Goal: Information Seeking & Learning: Check status

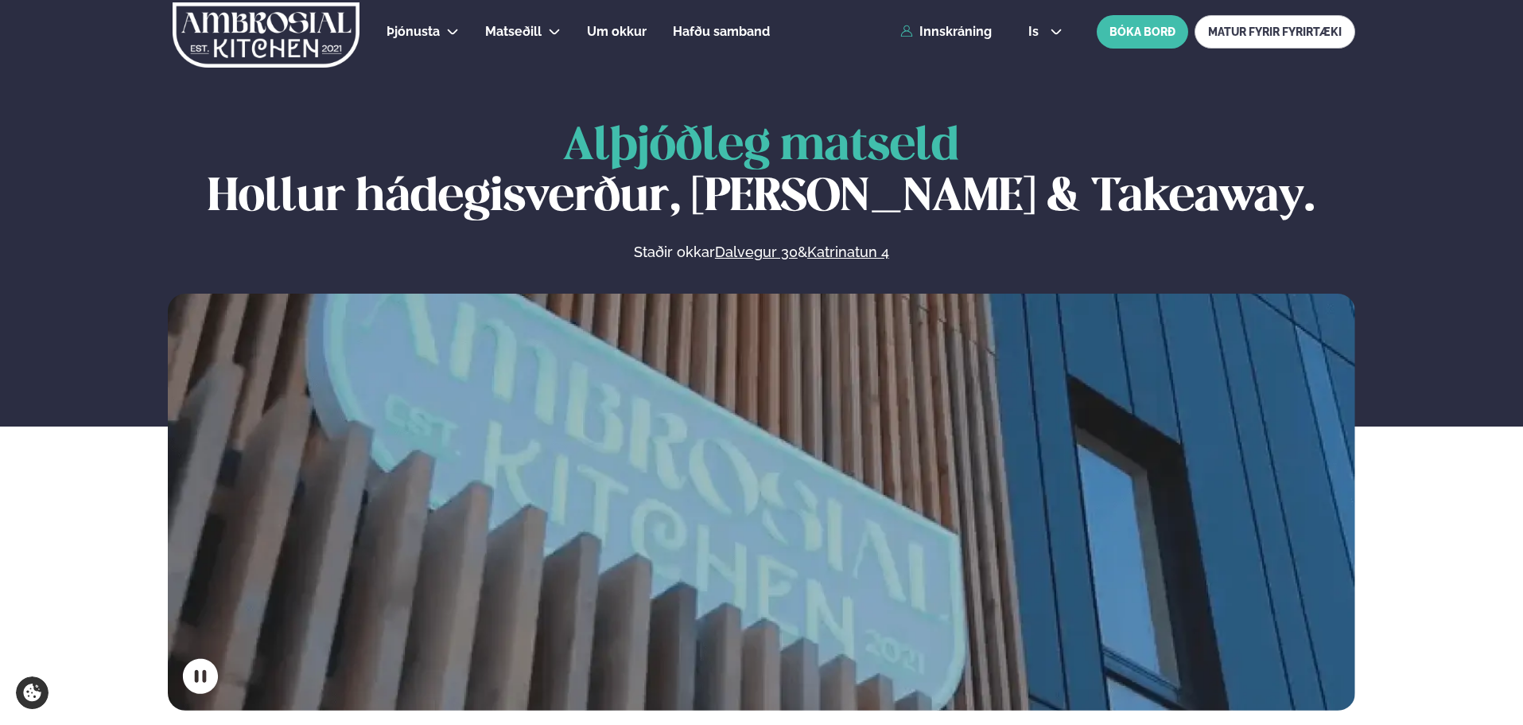
drag, startPoint x: 985, startPoint y: 29, endPoint x: 991, endPoint y: 39, distance: 11.5
click at [985, 30] on link "Innskráning" at bounding box center [946, 32] width 91 height 14
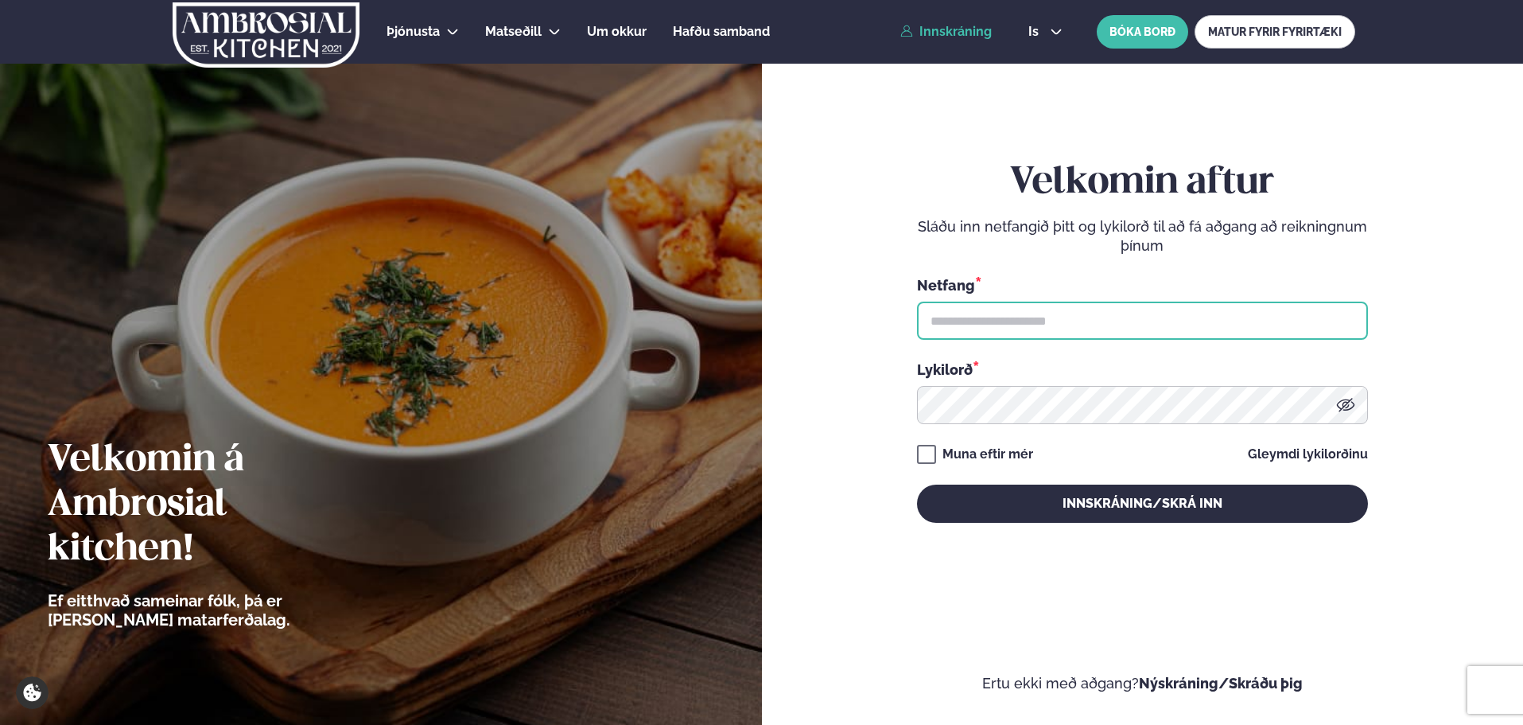
type input "**********"
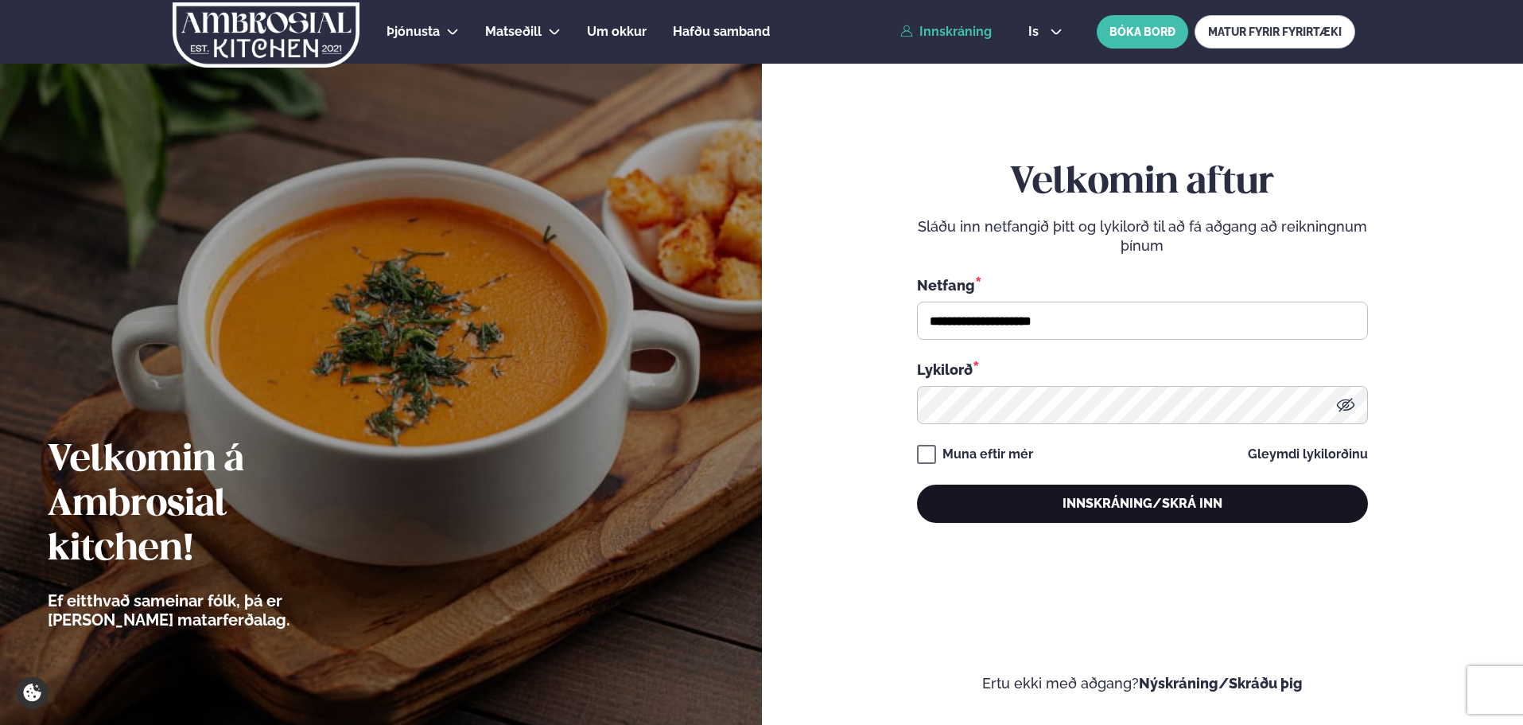
click at [1034, 502] on button "Innskráning/Skrá inn" at bounding box center [1142, 503] width 451 height 38
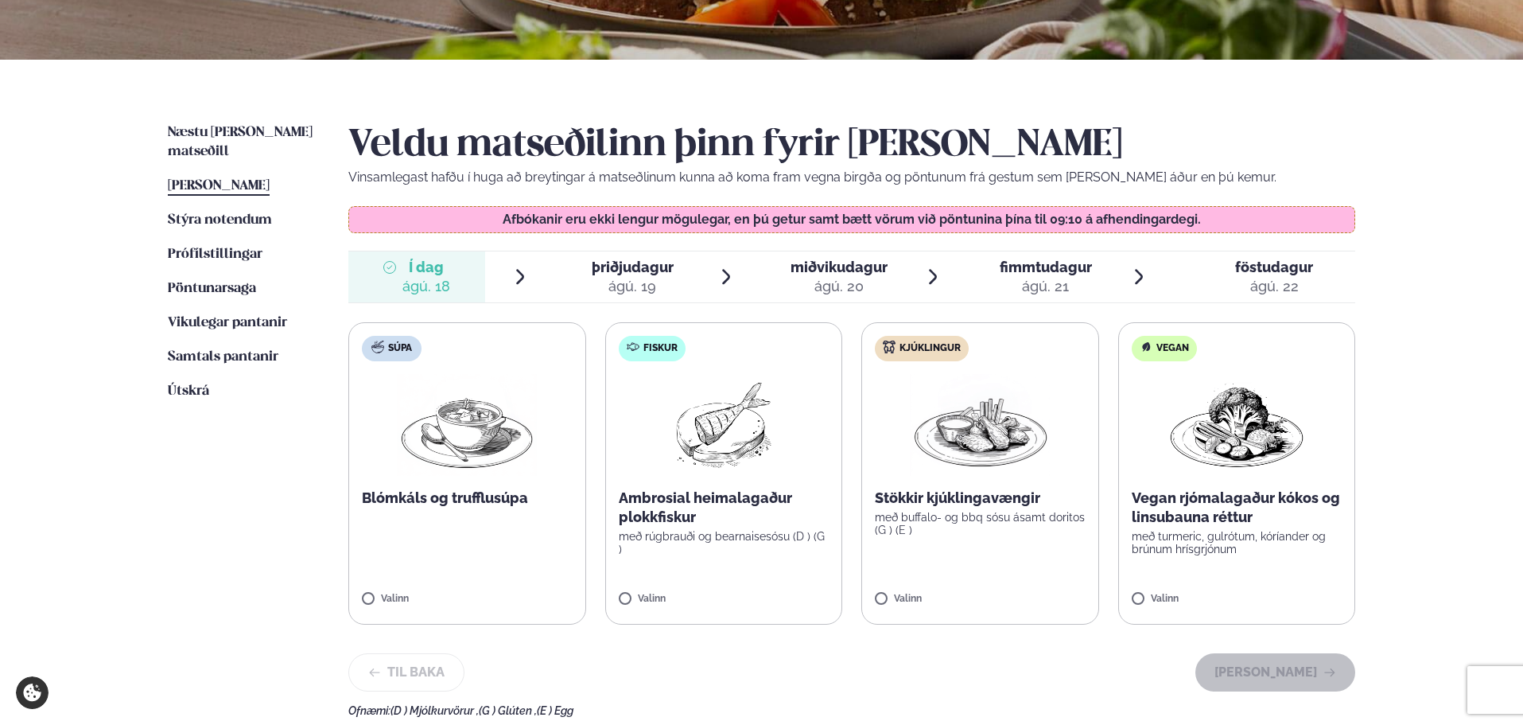
scroll to position [318, 0]
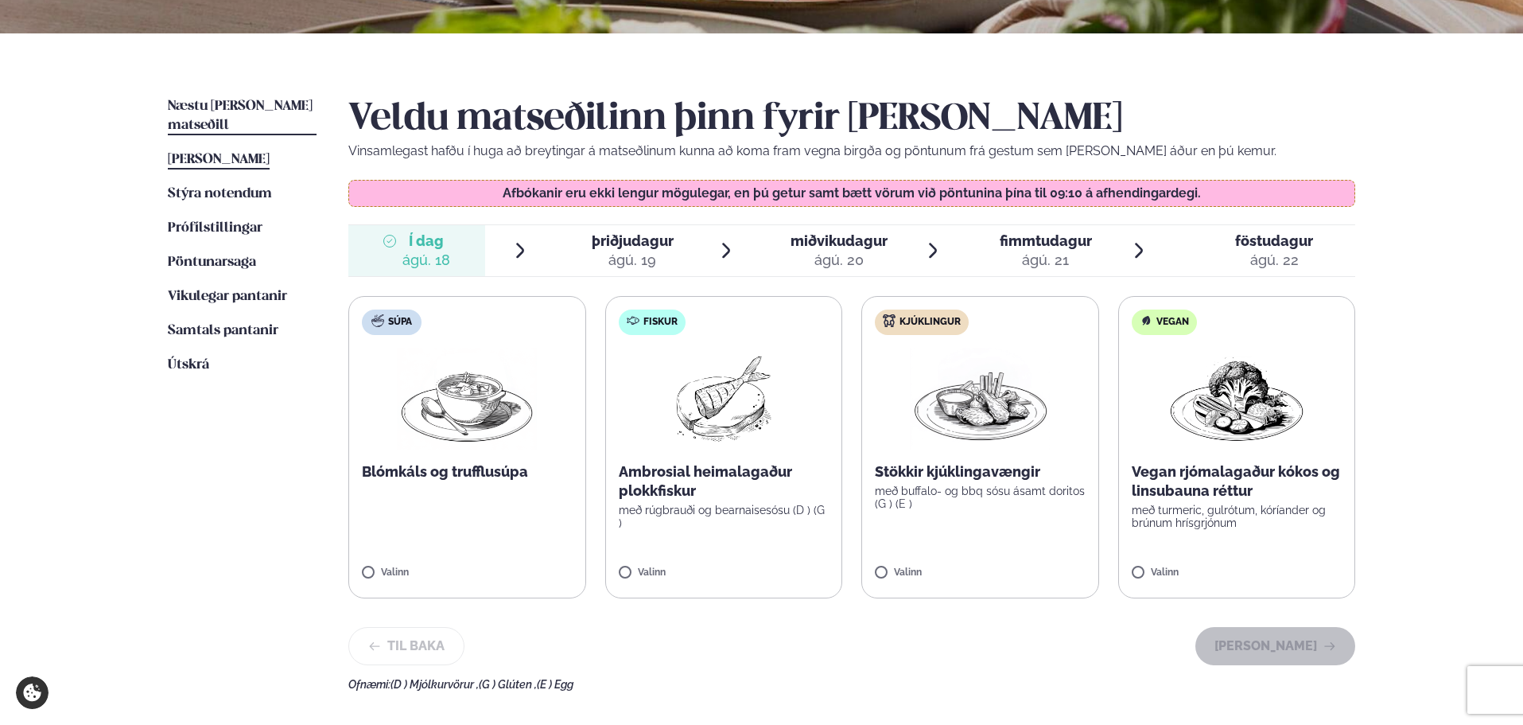
click at [210, 104] on span "Næstu [PERSON_NAME] matseðill" at bounding box center [240, 115] width 145 height 33
